Goal: Task Accomplishment & Management: Manage account settings

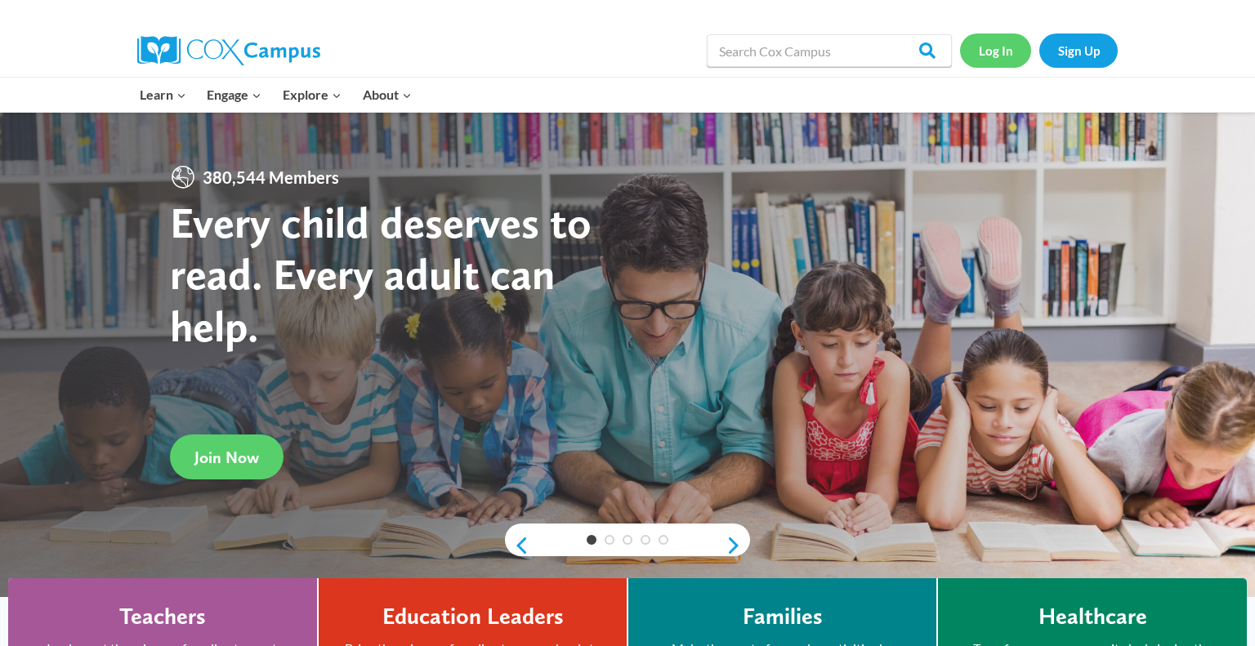
click at [1003, 51] on link "Log In" at bounding box center [995, 49] width 71 height 33
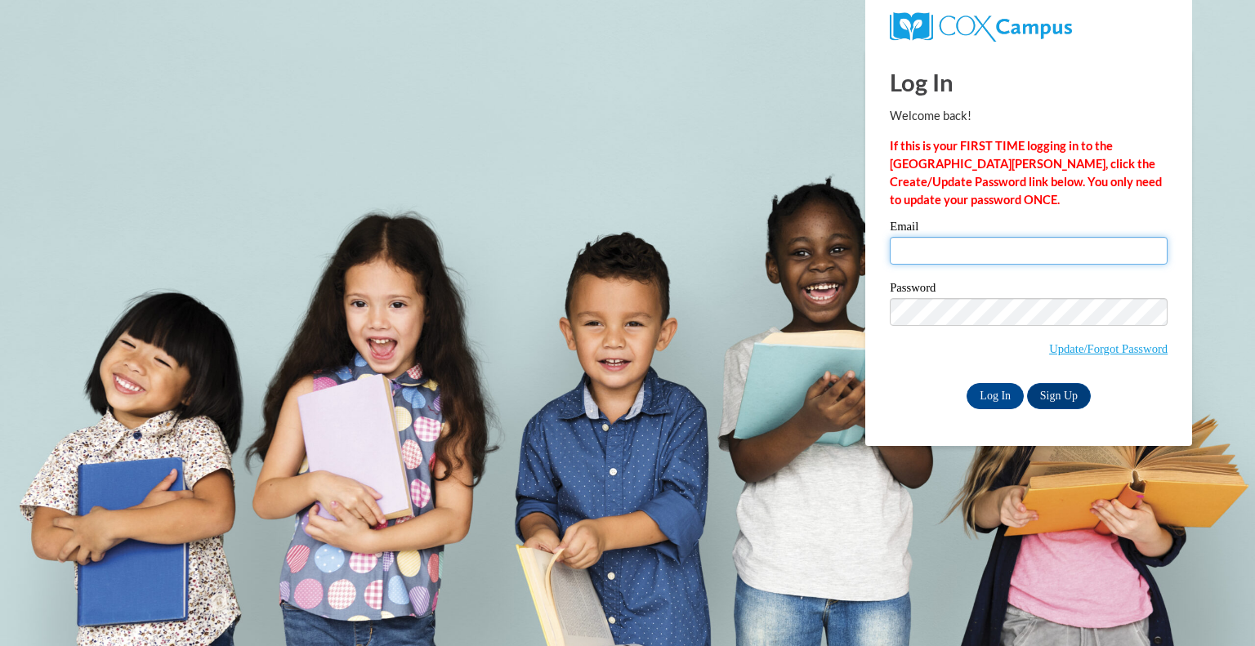
click at [927, 260] on input "Email" at bounding box center [1029, 251] width 278 height 28
type input "michalowski@hhasd.org"
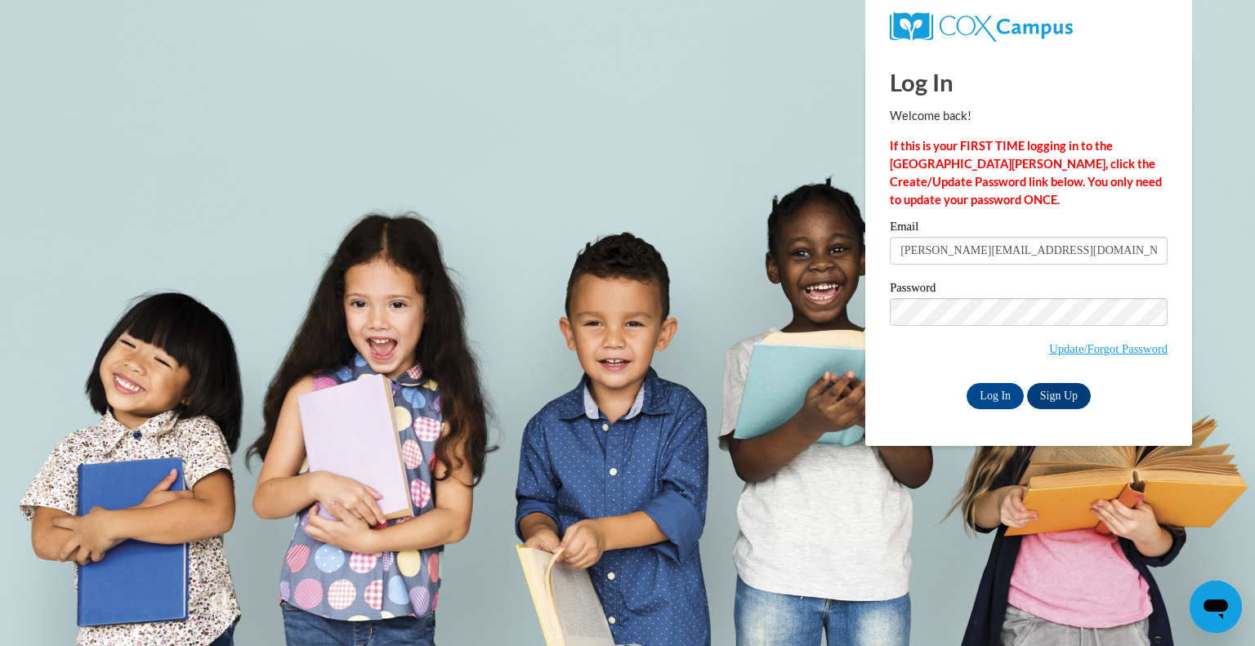
click at [888, 402] on div "Please enter your email! Please enter your password! Email michalowski@hhasd.or…" at bounding box center [1029, 315] width 302 height 188
click at [980, 409] on input "Log In" at bounding box center [995, 396] width 57 height 26
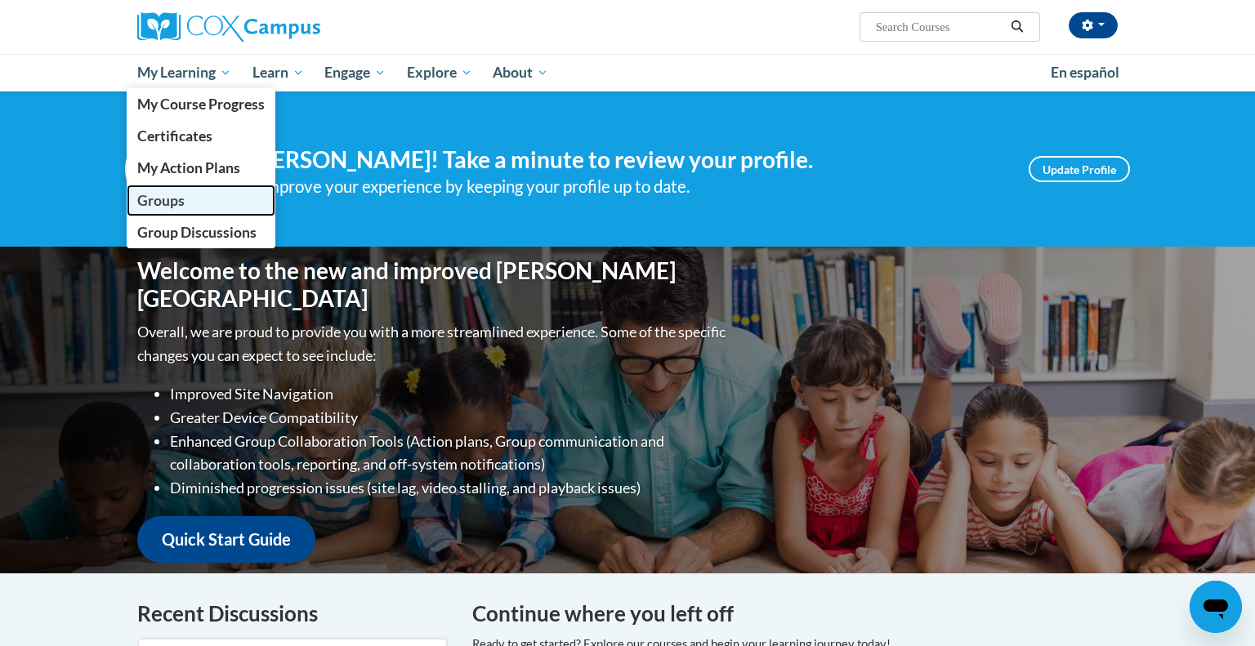
click at [157, 206] on span "Groups" at bounding box center [160, 200] width 47 height 17
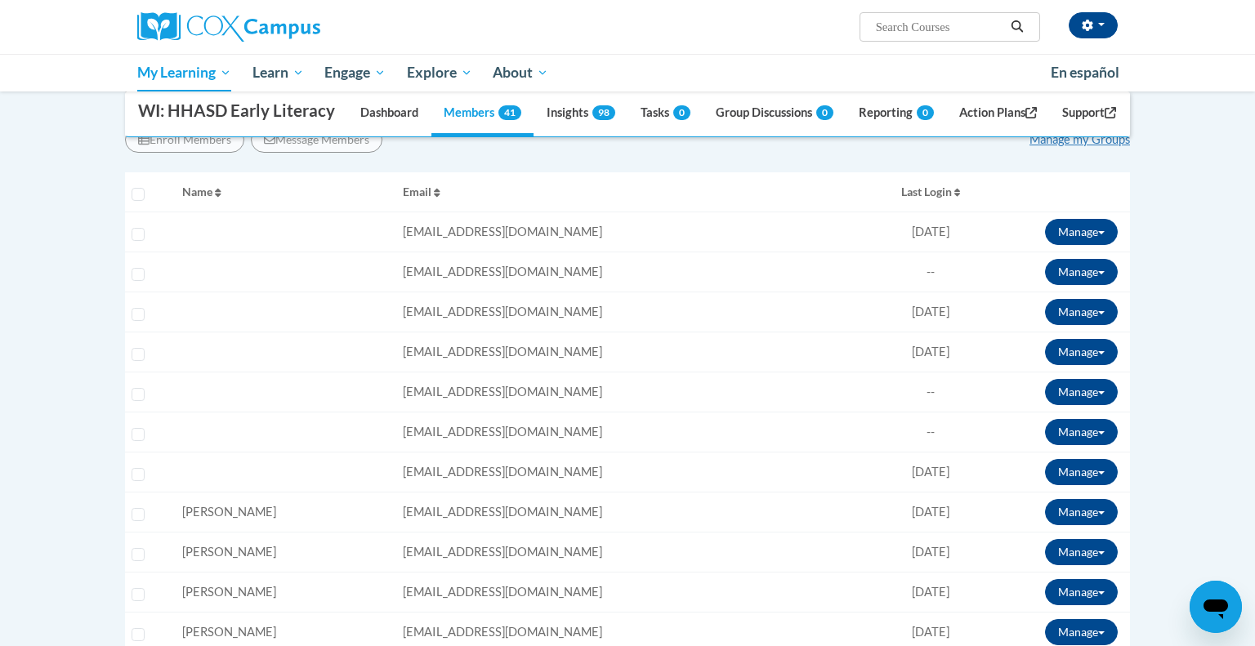
scroll to position [340, 0]
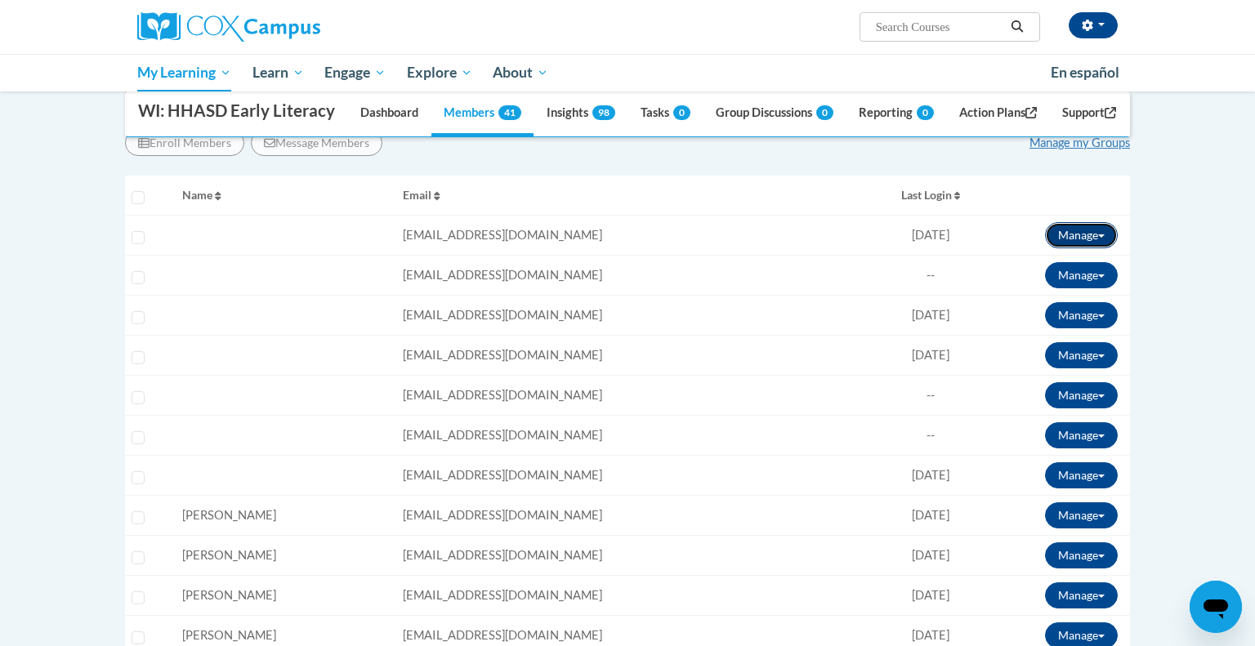
click at [1094, 248] on button "Manage" at bounding box center [1081, 235] width 73 height 26
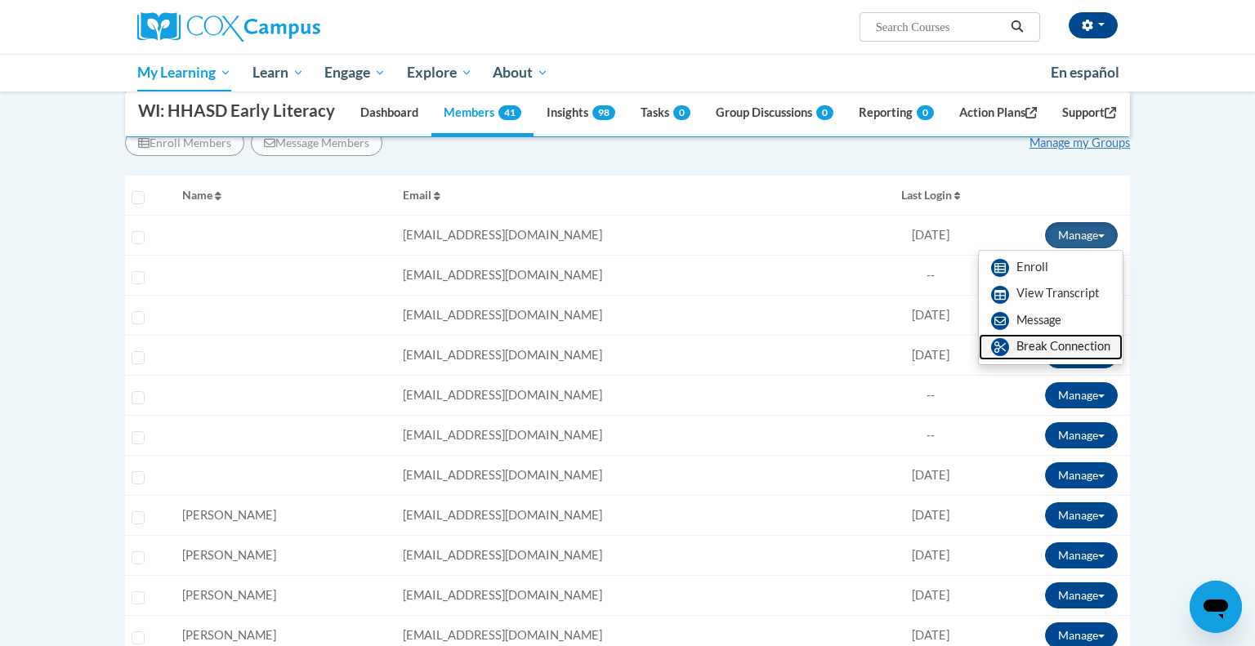
click at [1030, 360] on link "Break Connection" at bounding box center [1051, 347] width 144 height 26
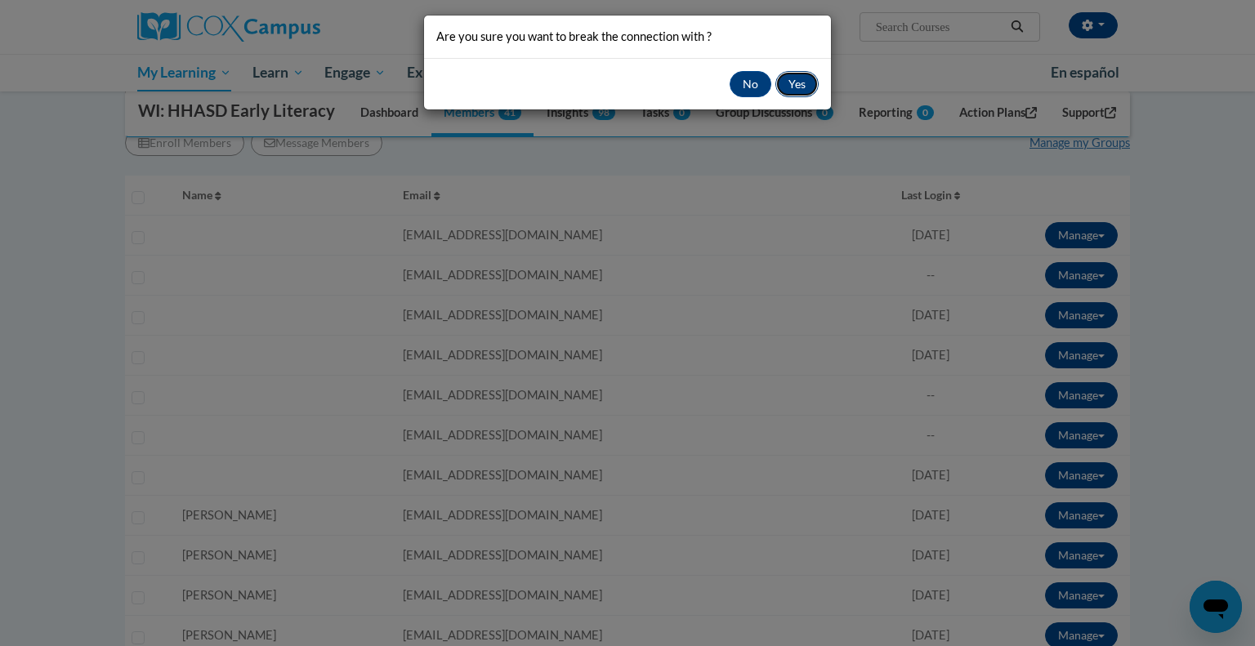
click at [802, 84] on button "Yes" at bounding box center [796, 84] width 43 height 26
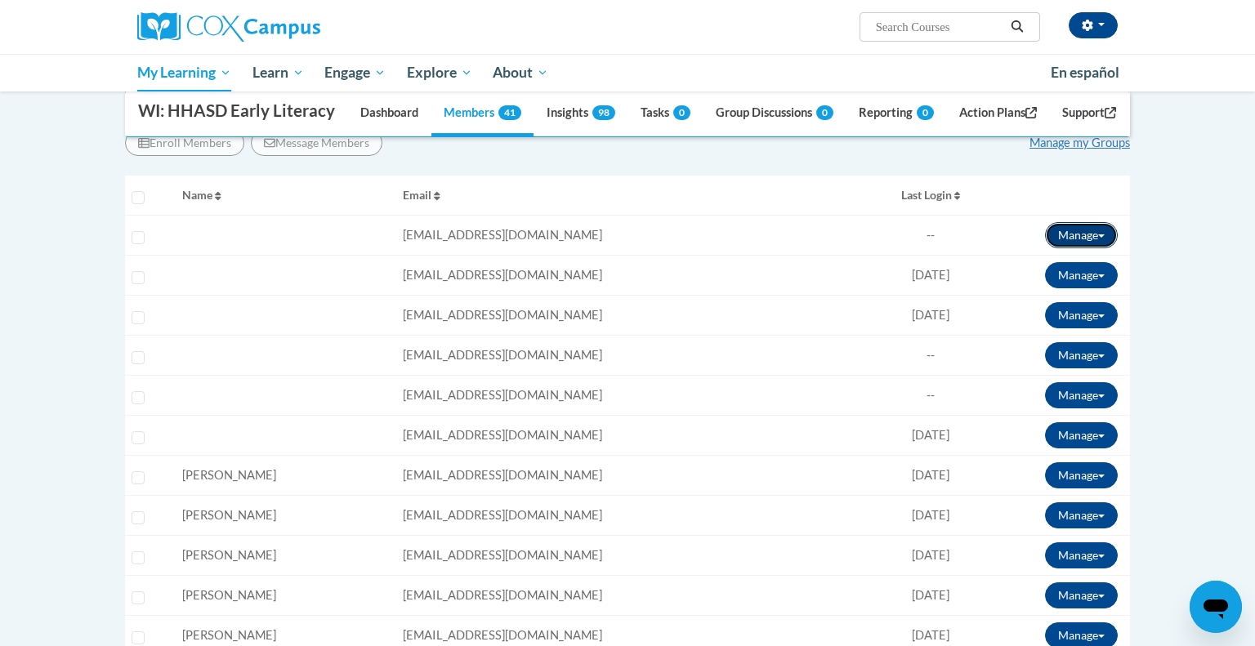
click at [1102, 248] on button "Manage" at bounding box center [1081, 235] width 73 height 26
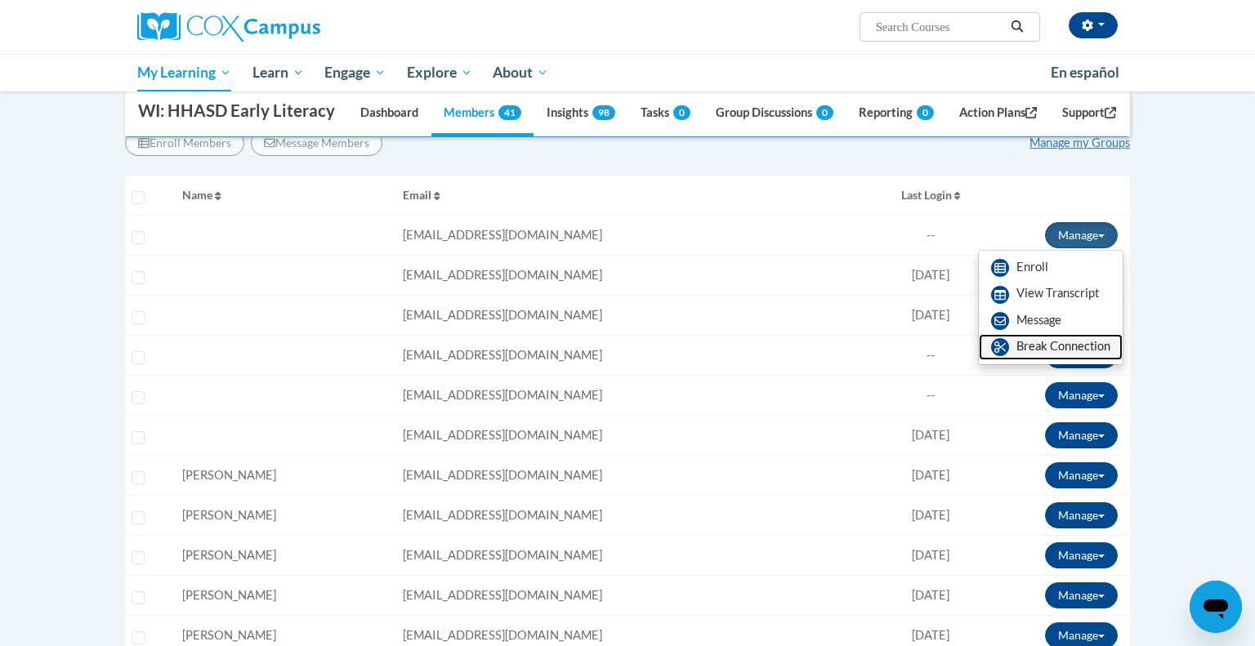
click at [1051, 360] on link "Break Connection" at bounding box center [1051, 347] width 144 height 26
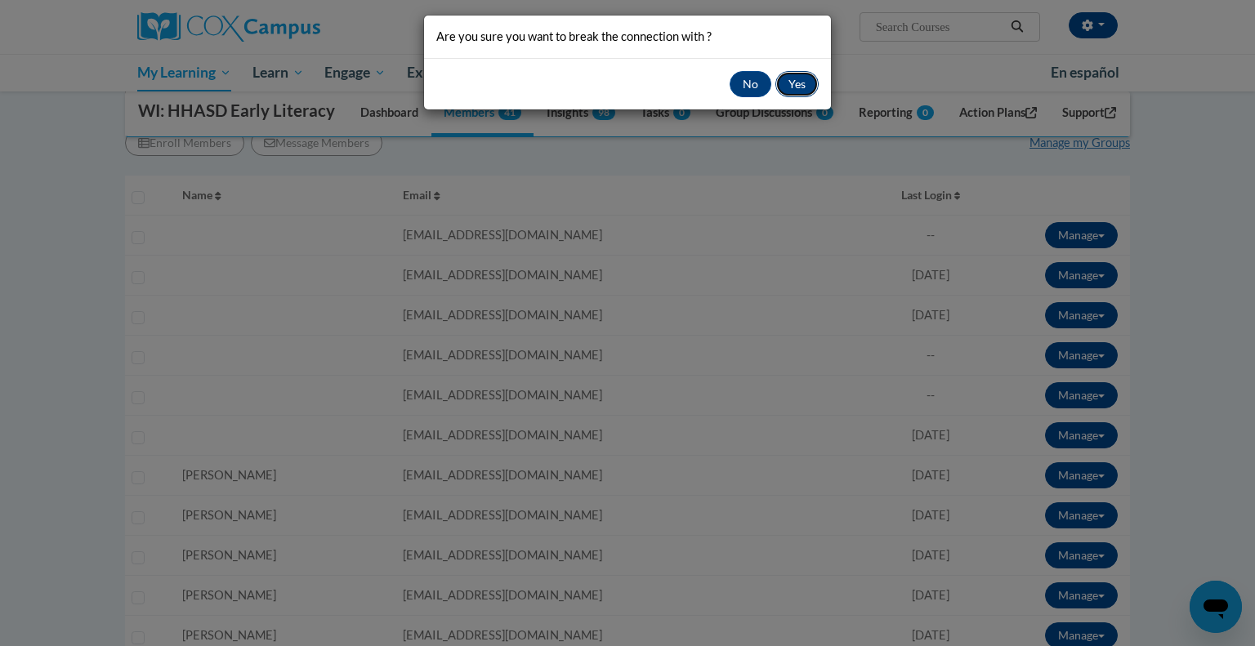
click at [802, 88] on button "Yes" at bounding box center [796, 84] width 43 height 26
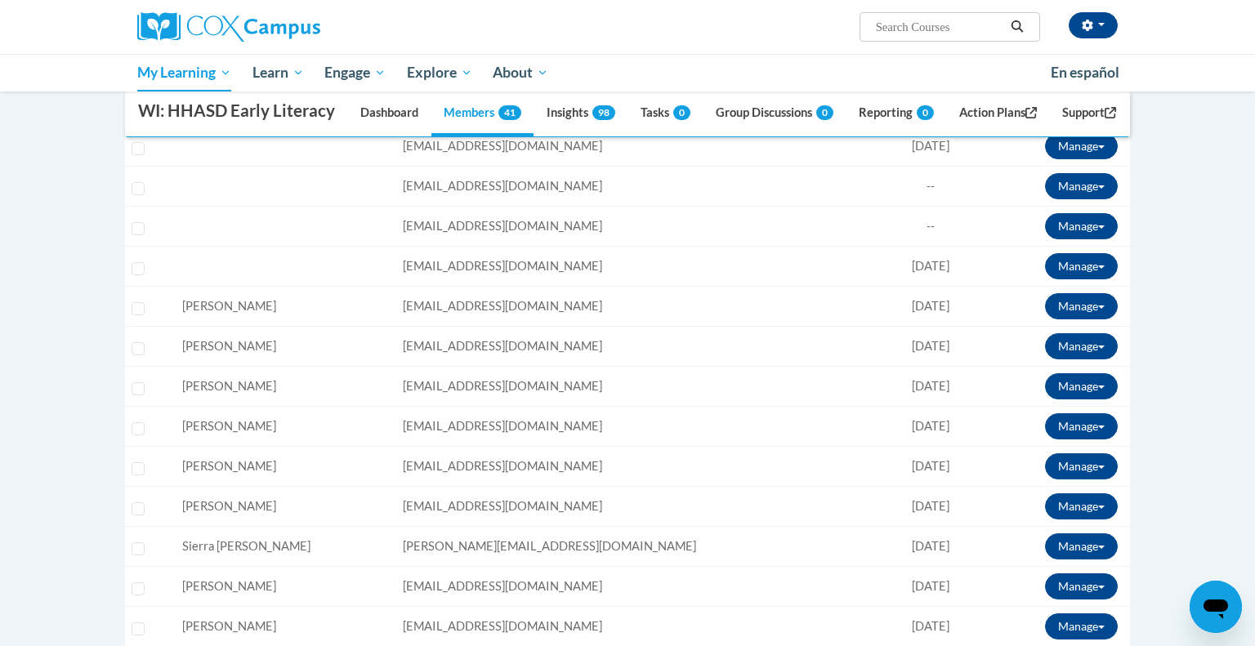
scroll to position [487, 0]
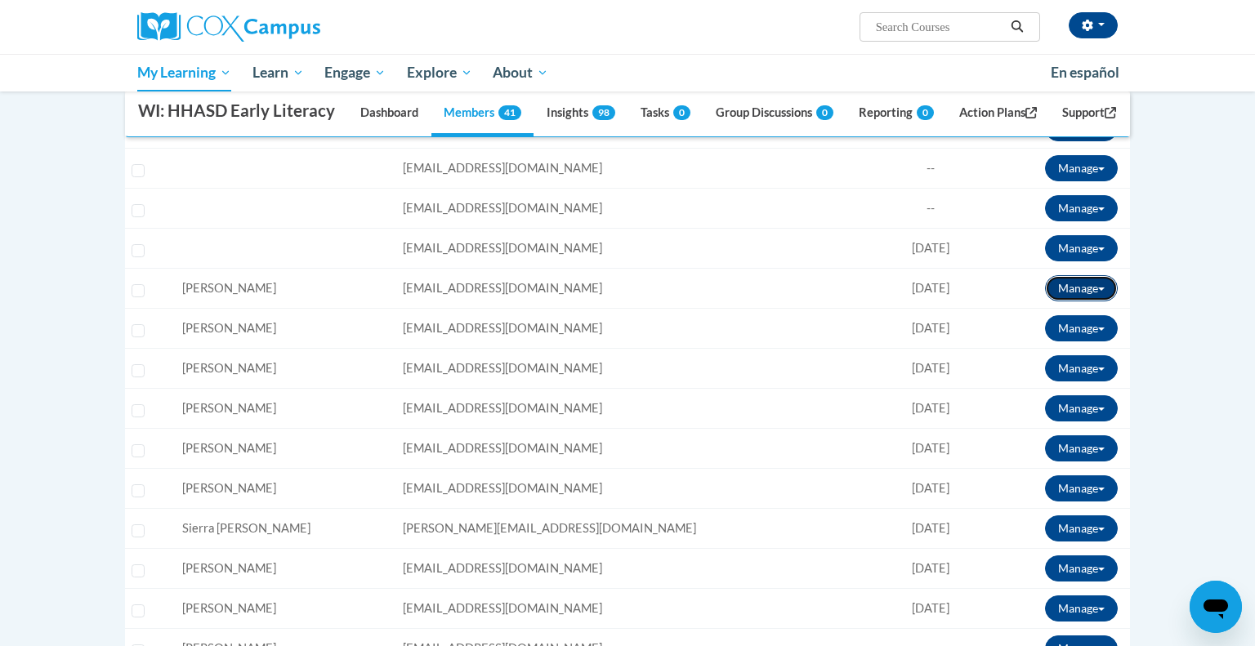
click at [1103, 301] on button "Manage" at bounding box center [1081, 288] width 73 height 26
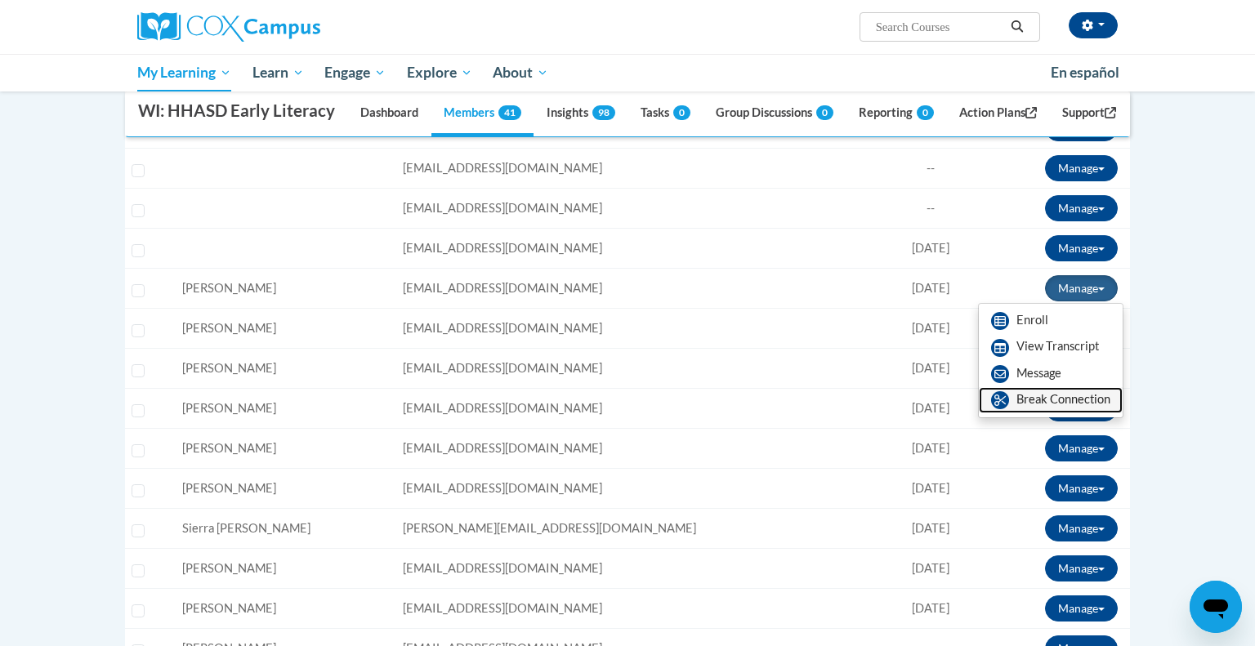
click at [1025, 413] on link "Break Connection" at bounding box center [1051, 400] width 144 height 26
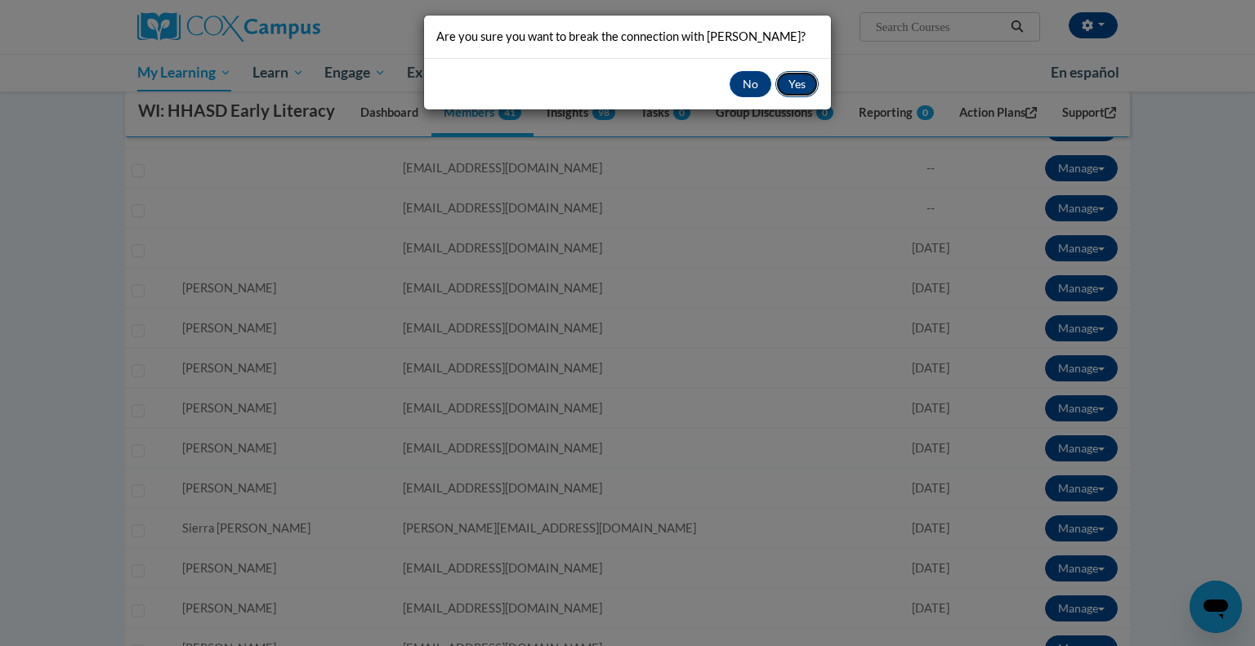
click at [797, 93] on button "Yes" at bounding box center [796, 84] width 43 height 26
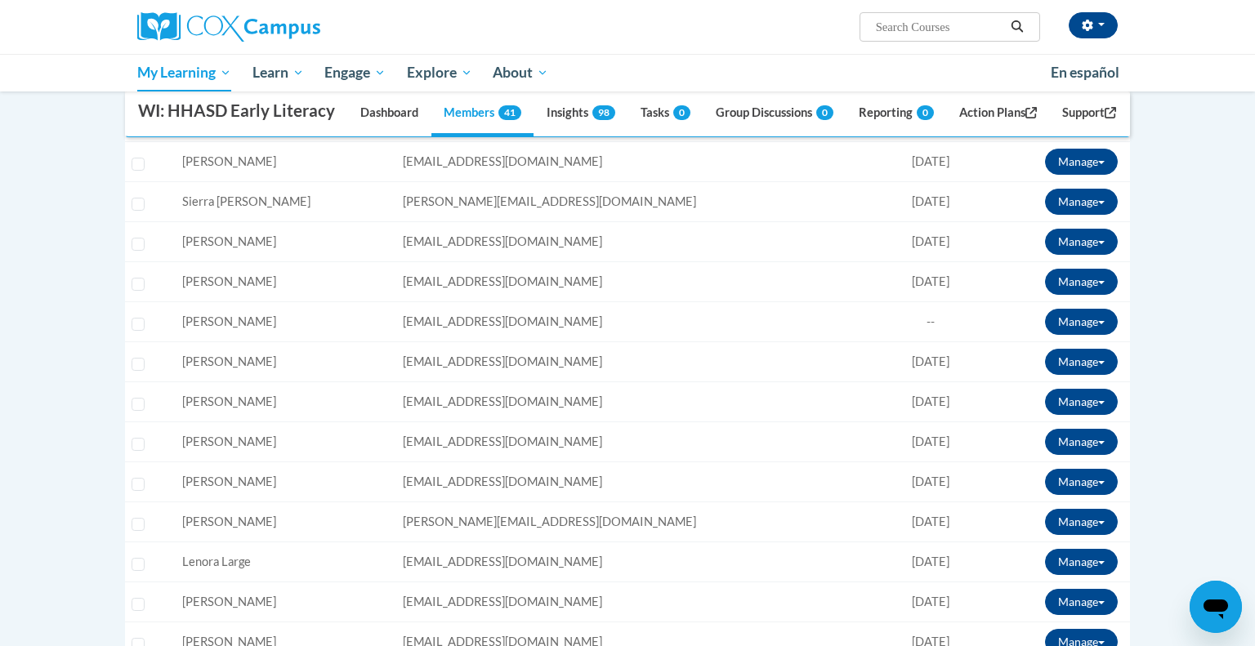
scroll to position [779, 0]
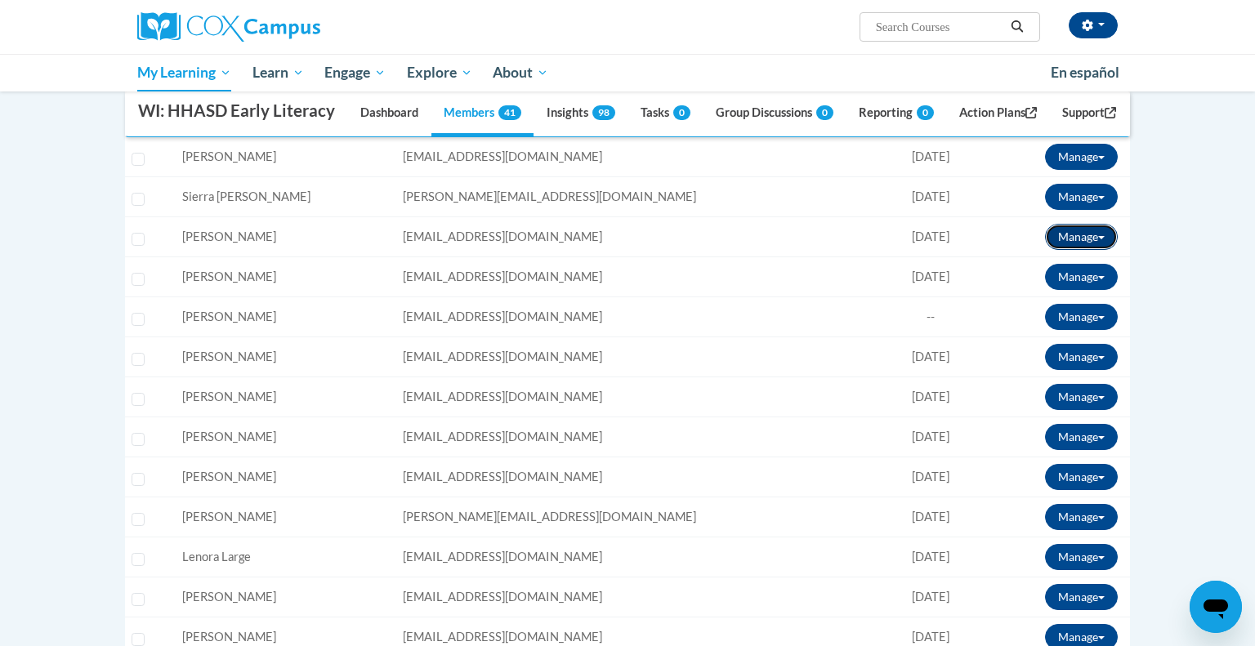
click at [1103, 250] on button "Manage" at bounding box center [1081, 237] width 73 height 26
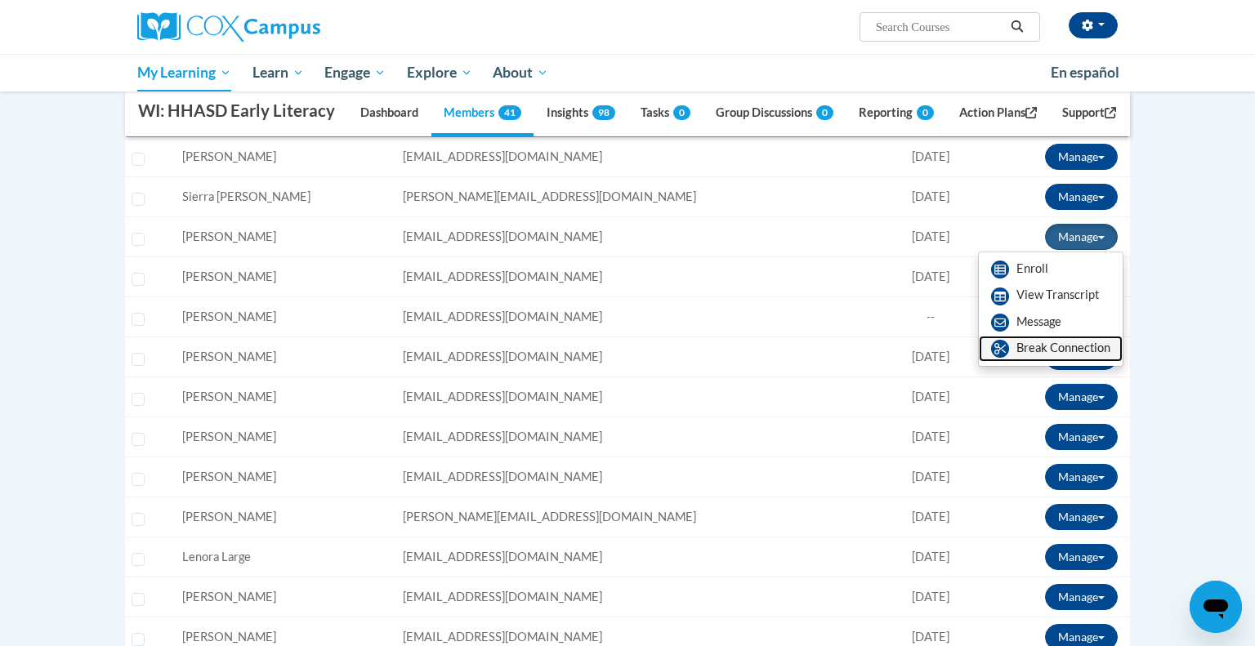
click at [1033, 362] on link "Break Connection" at bounding box center [1051, 349] width 144 height 26
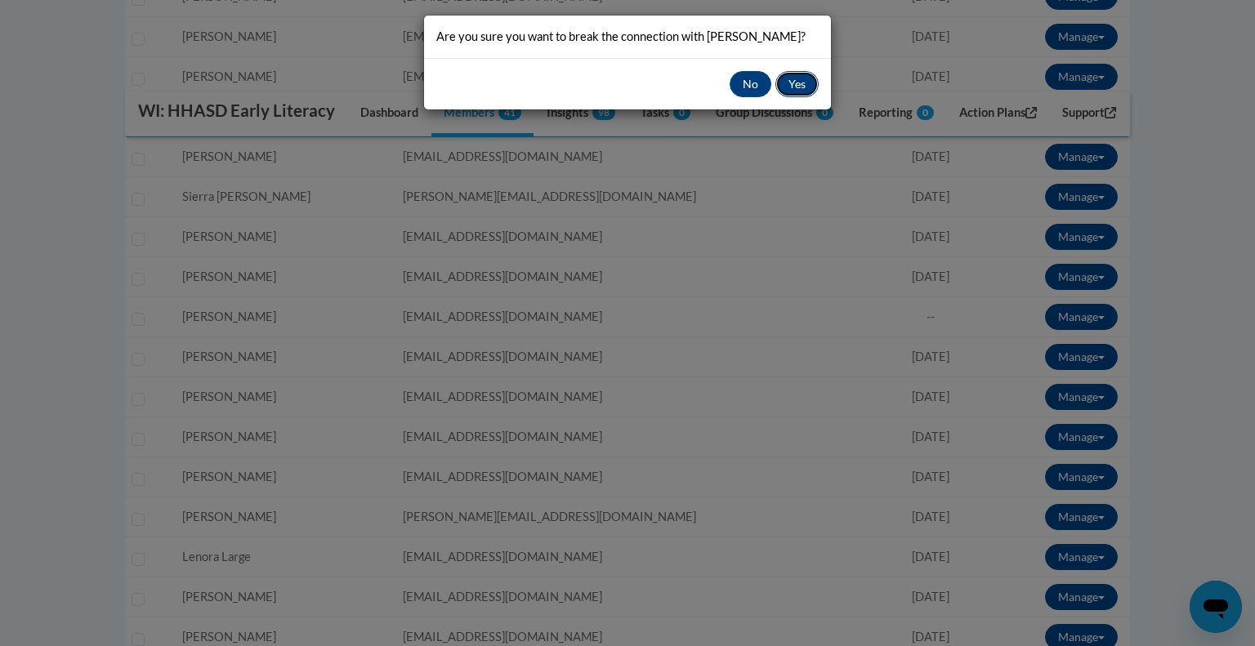
click at [802, 87] on button "Yes" at bounding box center [796, 84] width 43 height 26
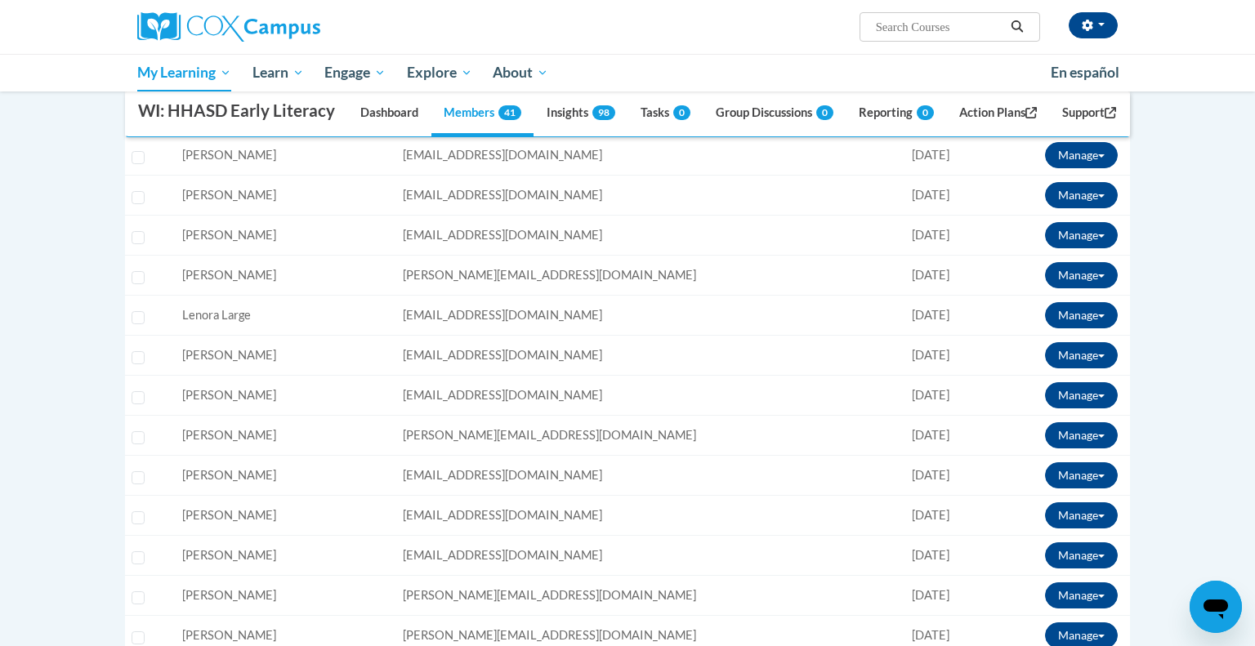
scroll to position [982, 0]
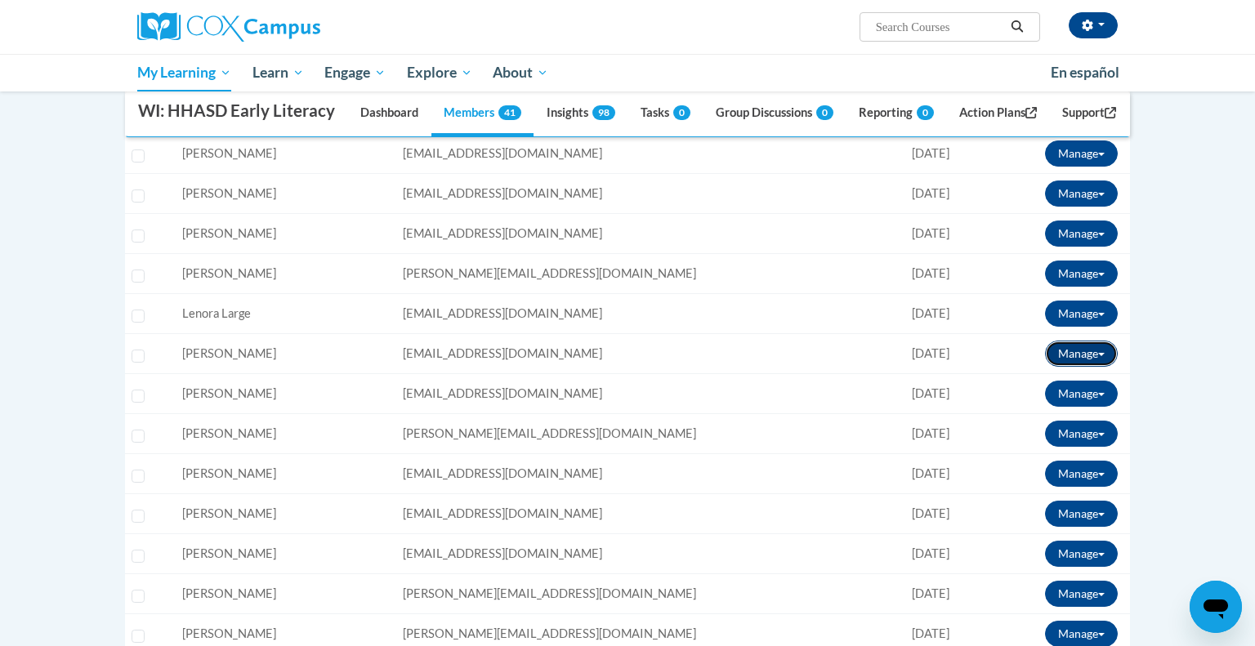
click at [1103, 356] on span at bounding box center [1101, 354] width 7 height 3
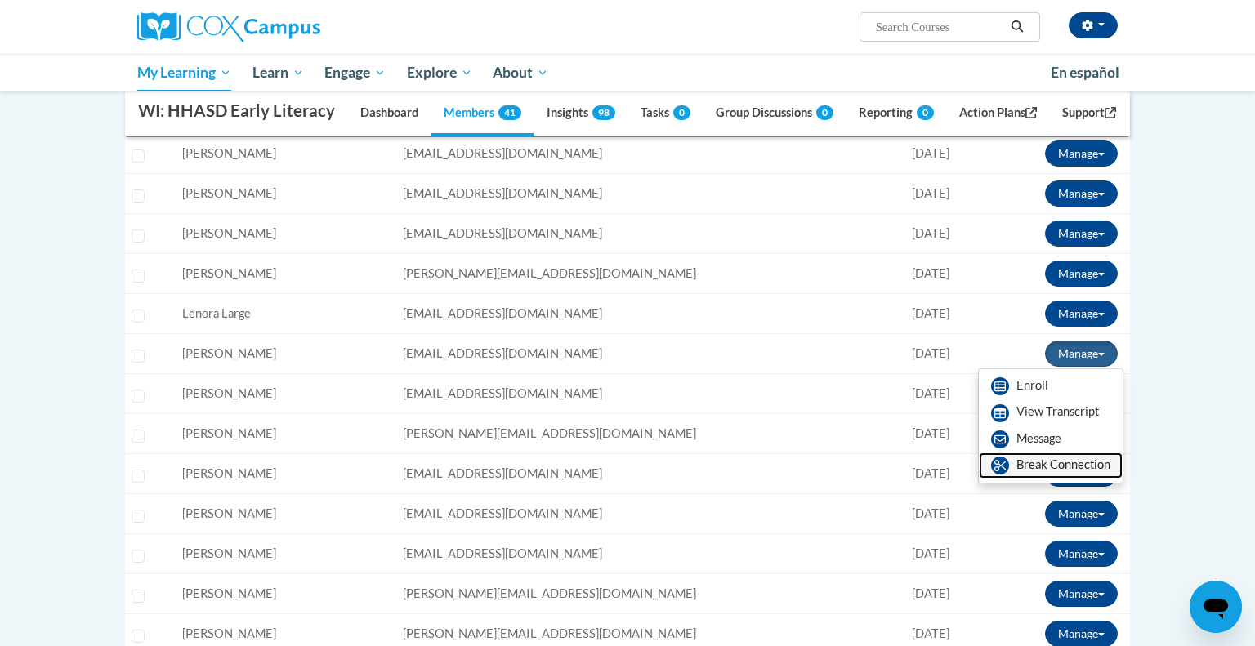
click at [1026, 479] on link "Break Connection" at bounding box center [1051, 466] width 144 height 26
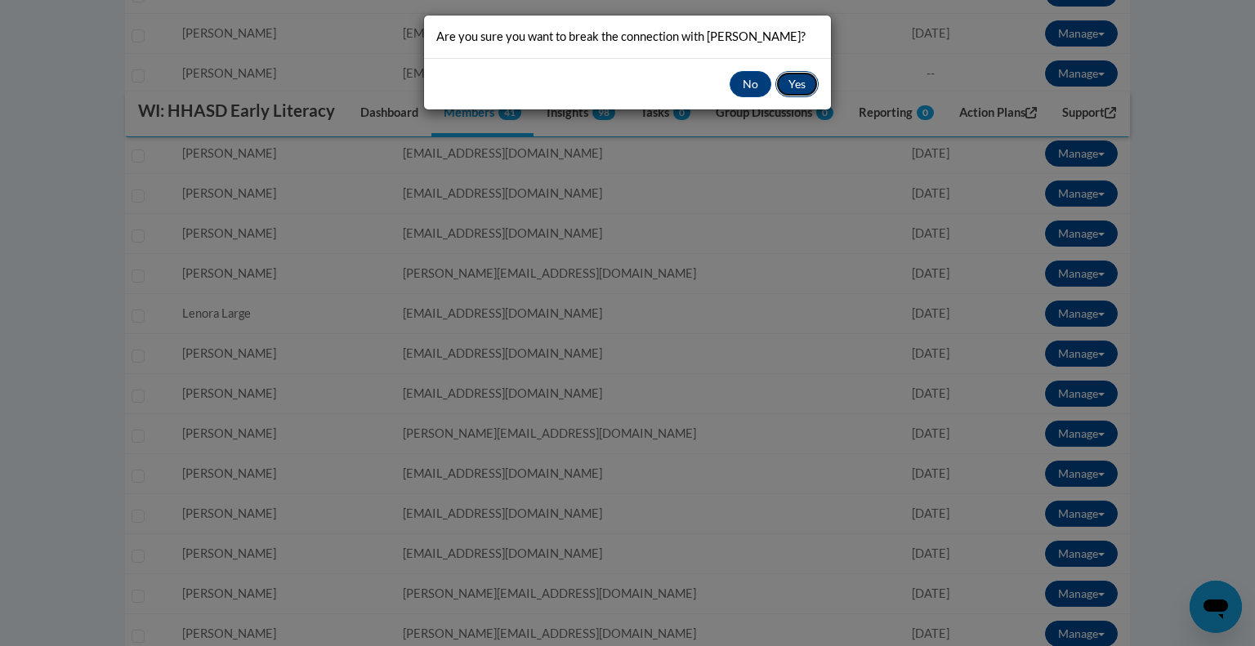
click at [800, 83] on button "Yes" at bounding box center [796, 84] width 43 height 26
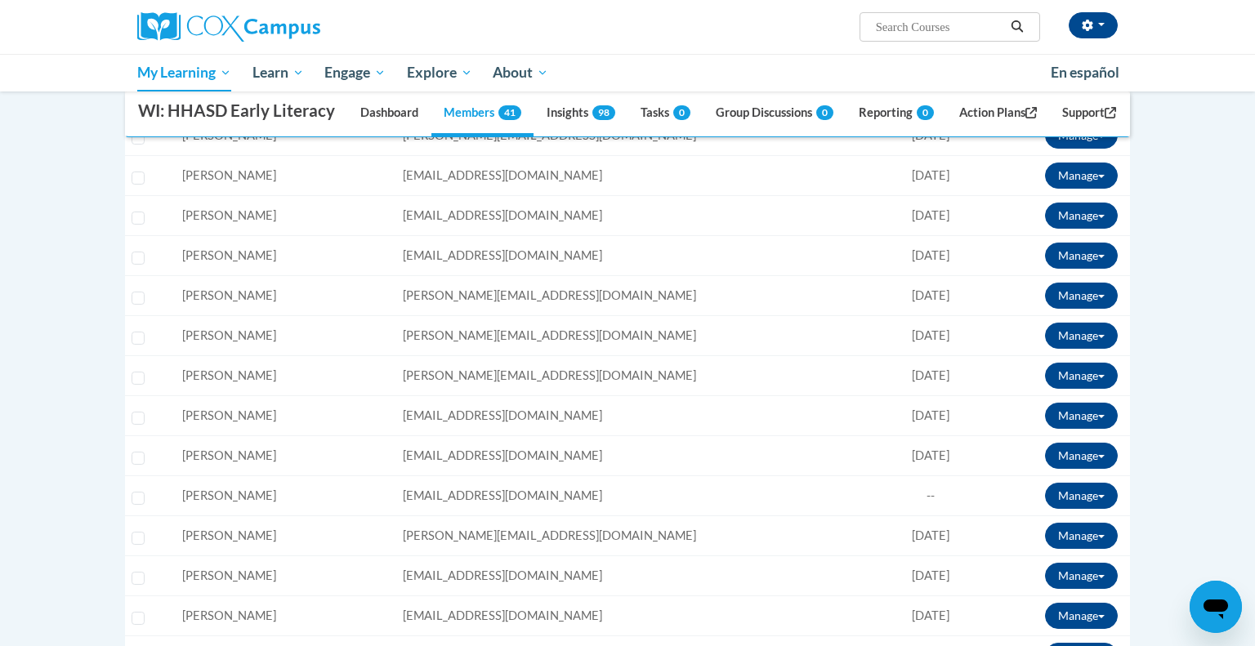
scroll to position [1241, 0]
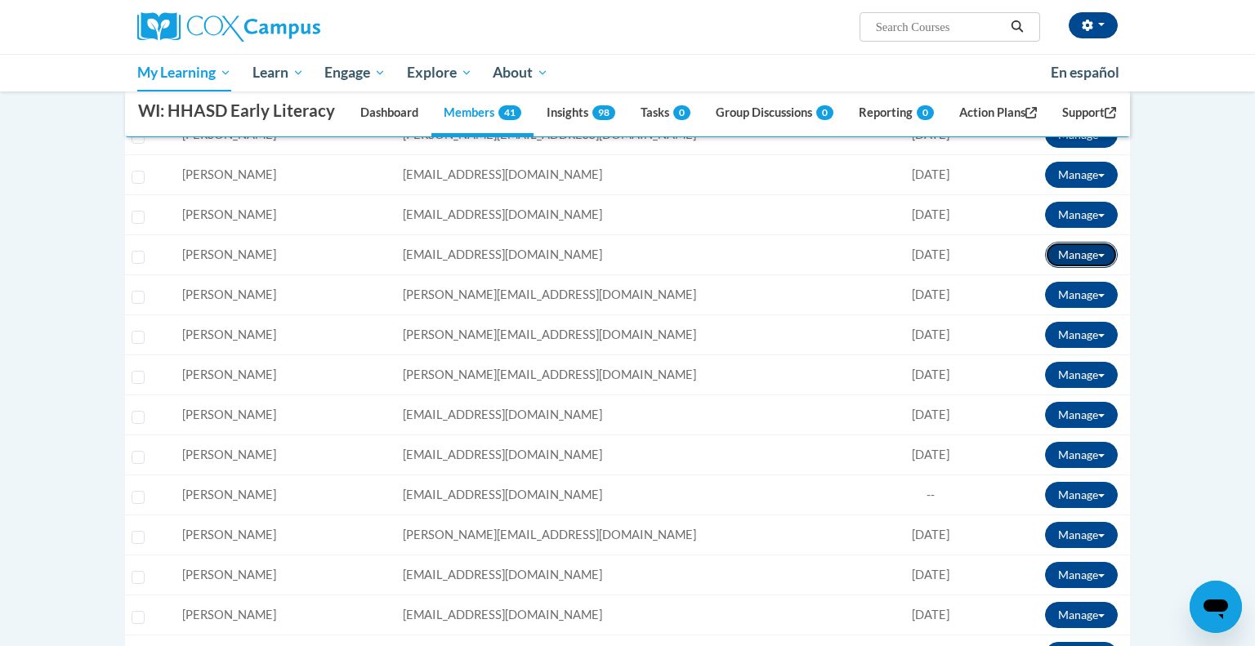
click at [1101, 268] on button "Manage" at bounding box center [1081, 255] width 73 height 26
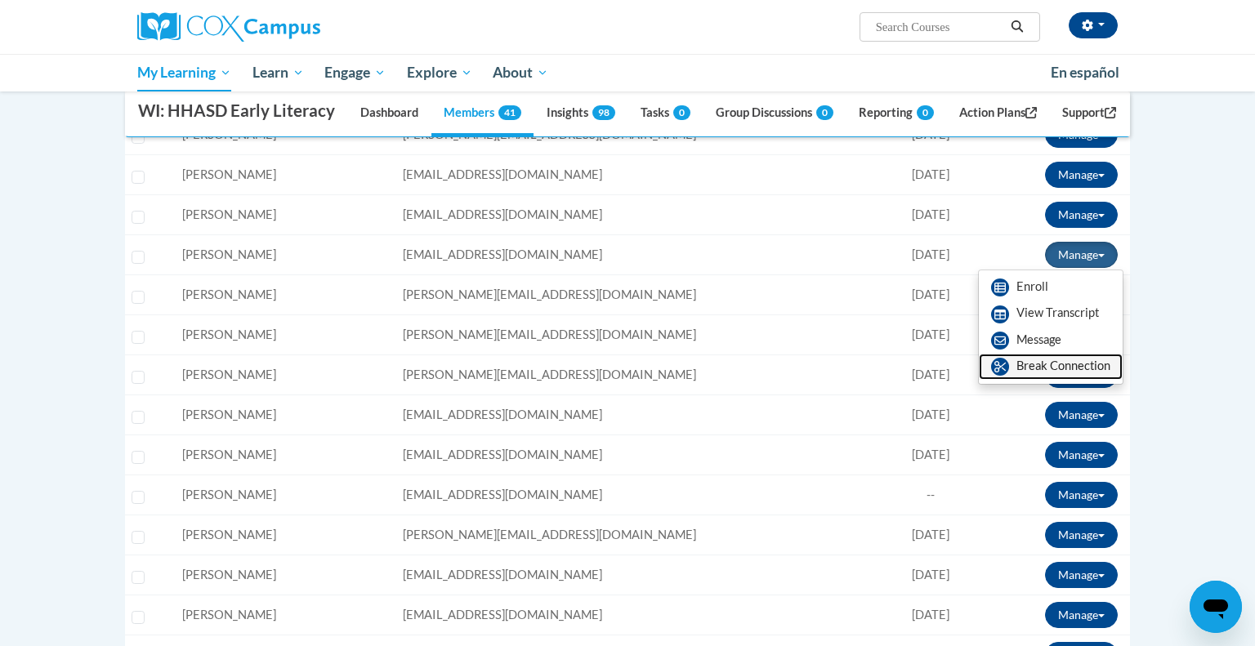
click at [1043, 380] on link "Break Connection" at bounding box center [1051, 367] width 144 height 26
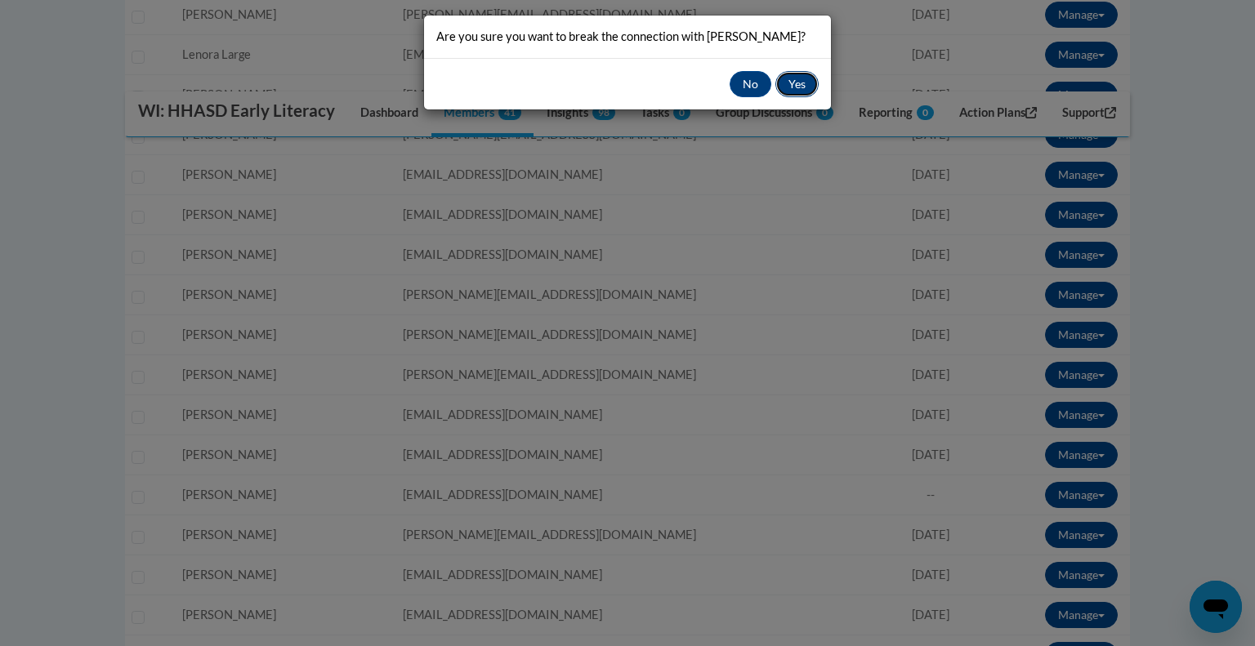
click at [797, 81] on button "Yes" at bounding box center [796, 84] width 43 height 26
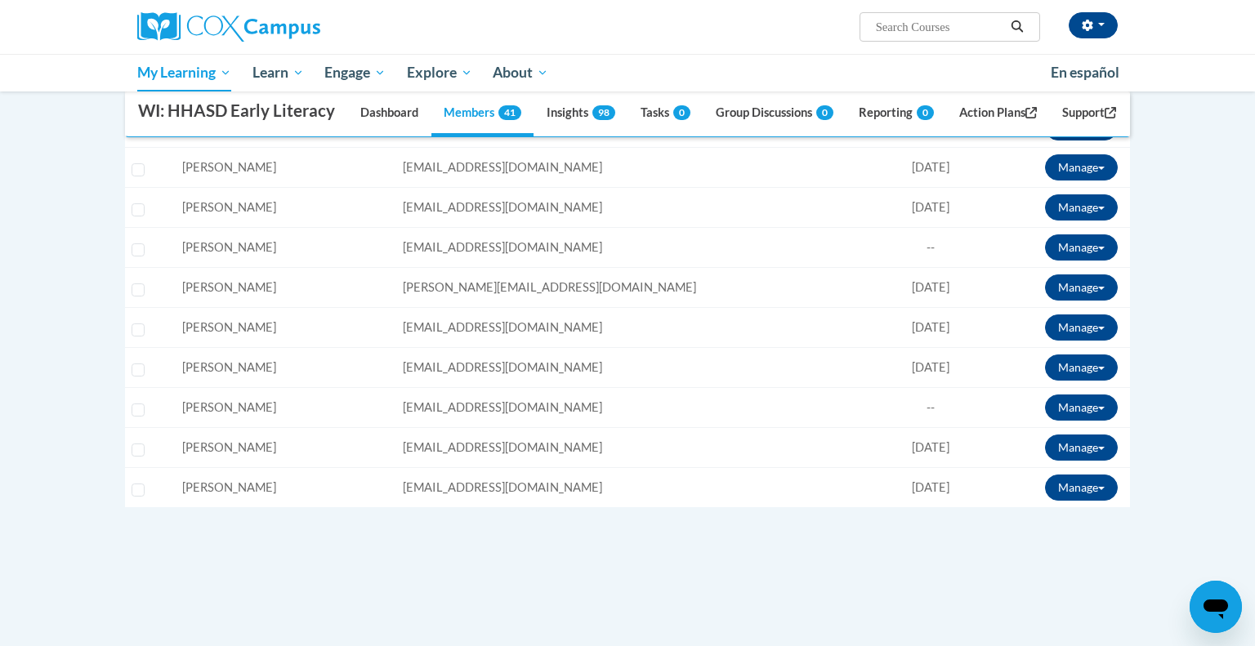
scroll to position [1451, 0]
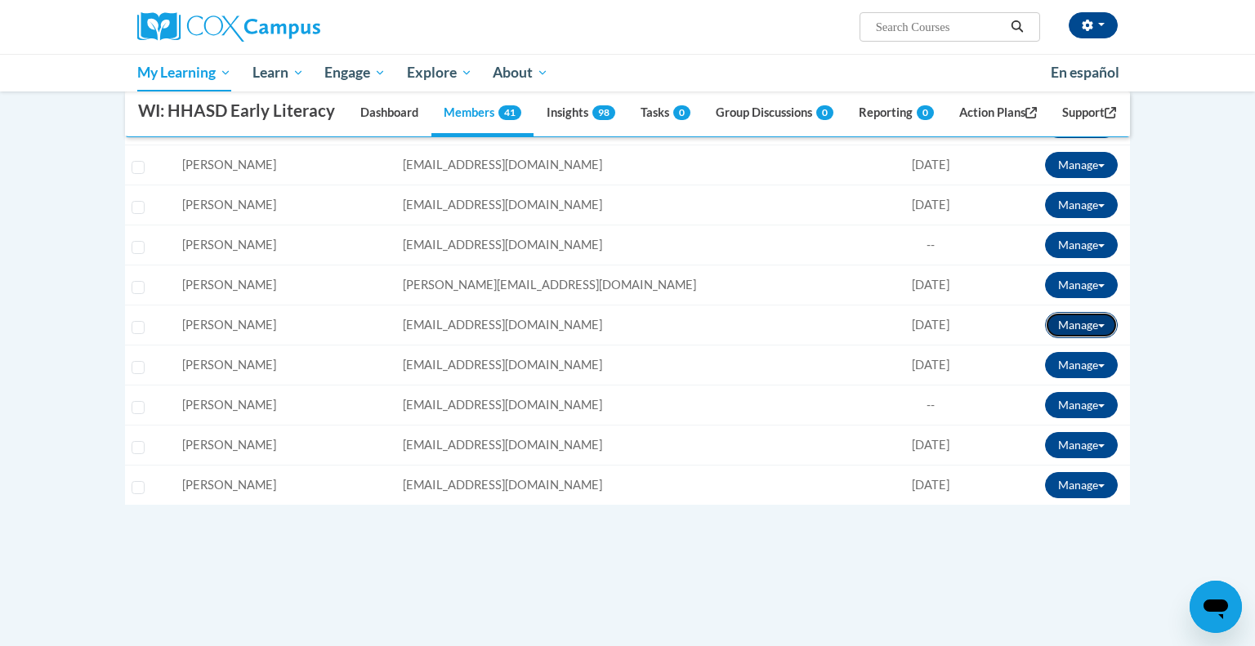
click at [1101, 328] on span at bounding box center [1101, 325] width 7 height 3
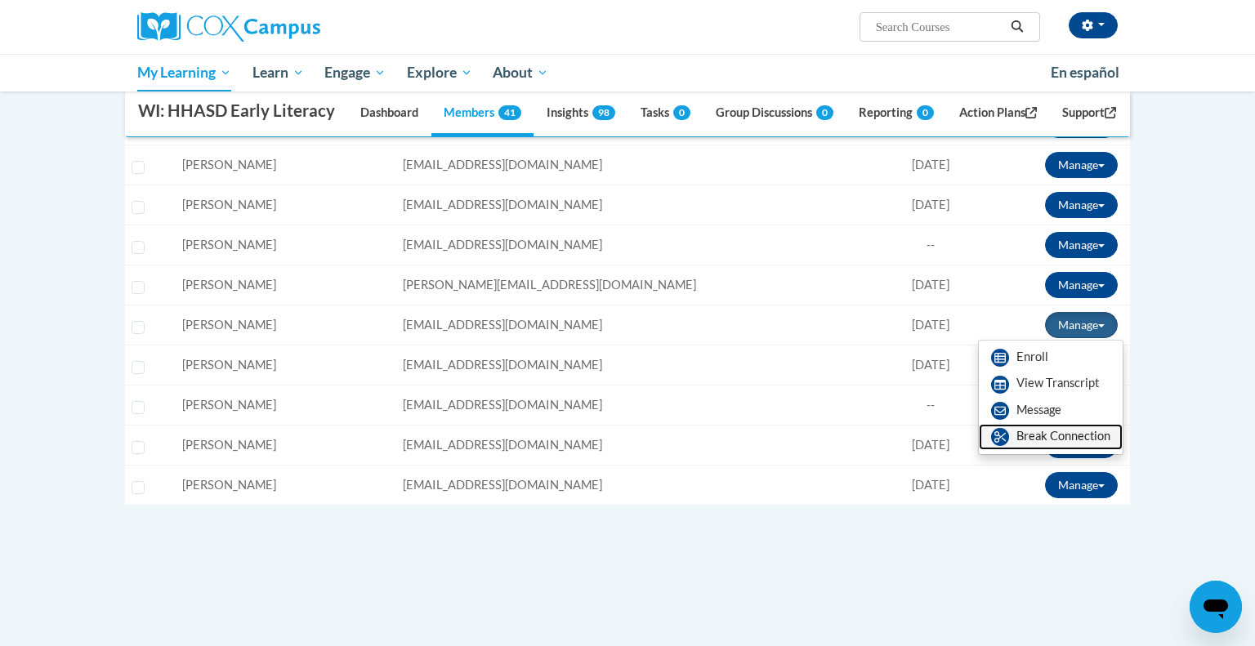
click at [1030, 450] on link "Break Connection" at bounding box center [1051, 437] width 144 height 26
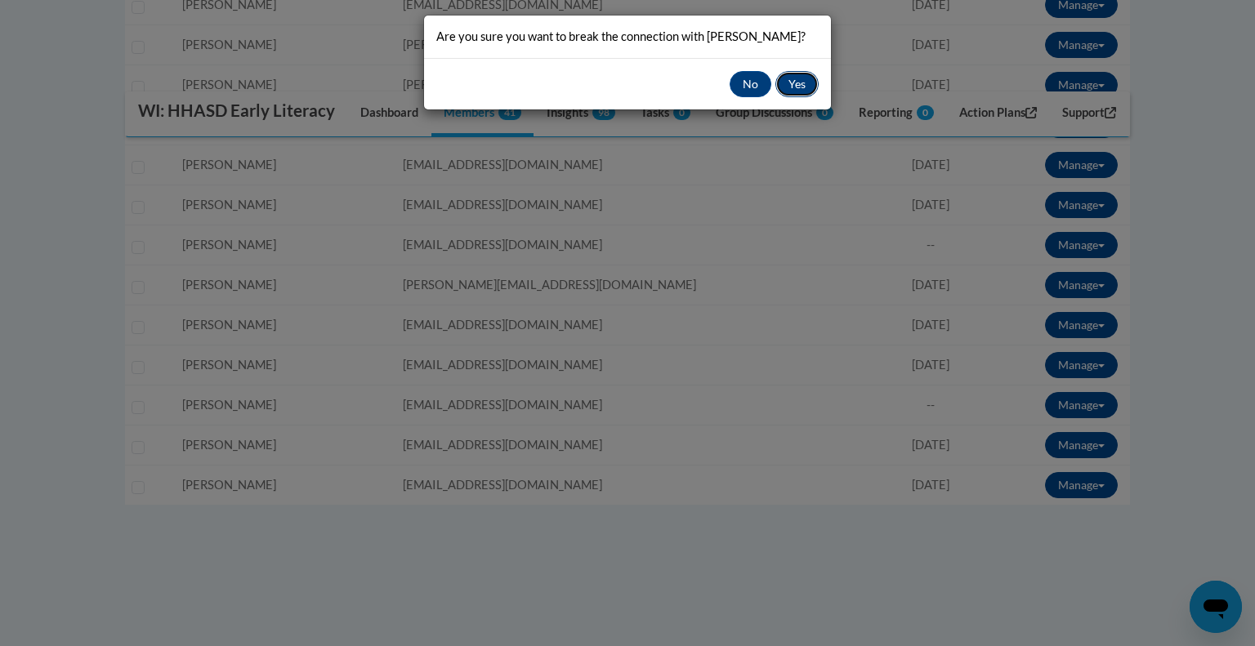
click at [793, 87] on button "Yes" at bounding box center [796, 84] width 43 height 26
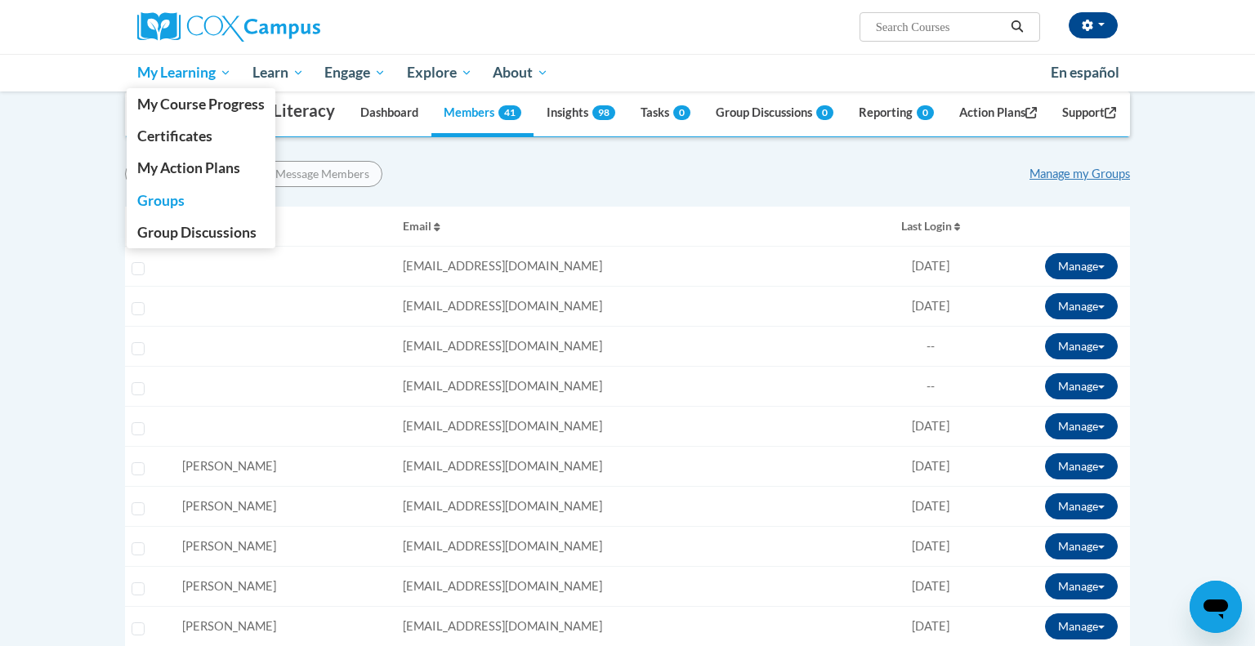
scroll to position [312, 0]
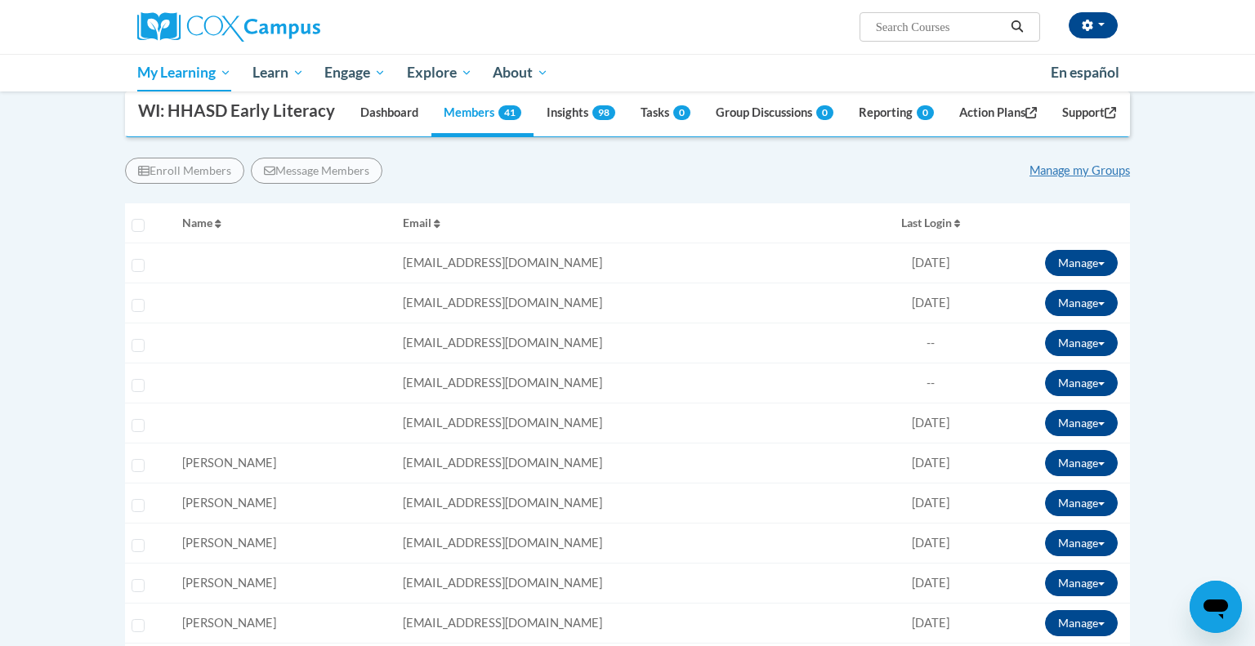
click at [538, 184] on div "Enroll Members Message Members Manage my Groups" at bounding box center [627, 171] width 1005 height 26
click at [1065, 177] on link "Manage my Groups" at bounding box center [1079, 170] width 100 height 14
